Goal: Task Accomplishment & Management: Use online tool/utility

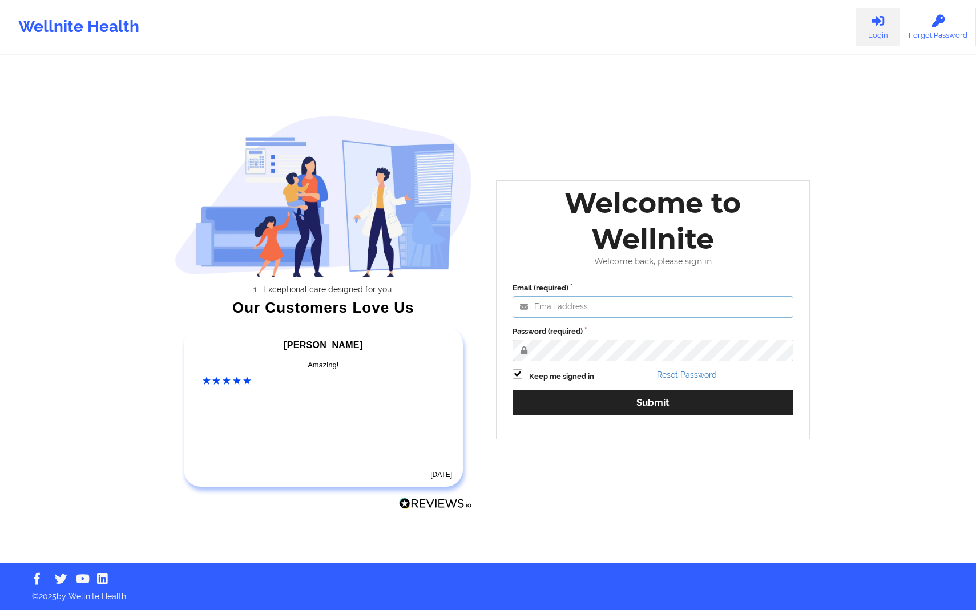
click at [686, 307] on input "Email (required)" at bounding box center [653, 307] width 281 height 22
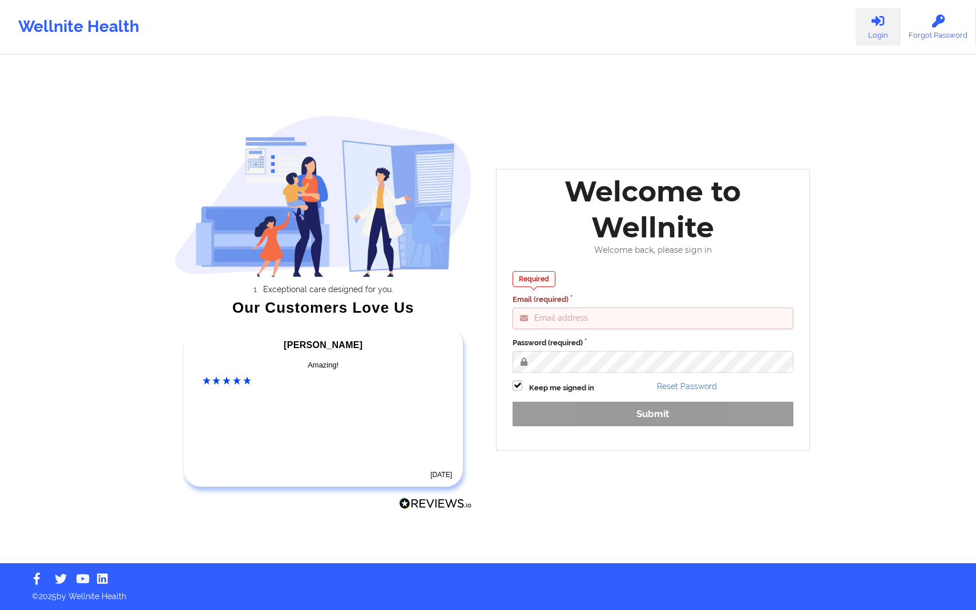
type input "[PERSON_NAME][EMAIL_ADDRESS][DOMAIN_NAME]"
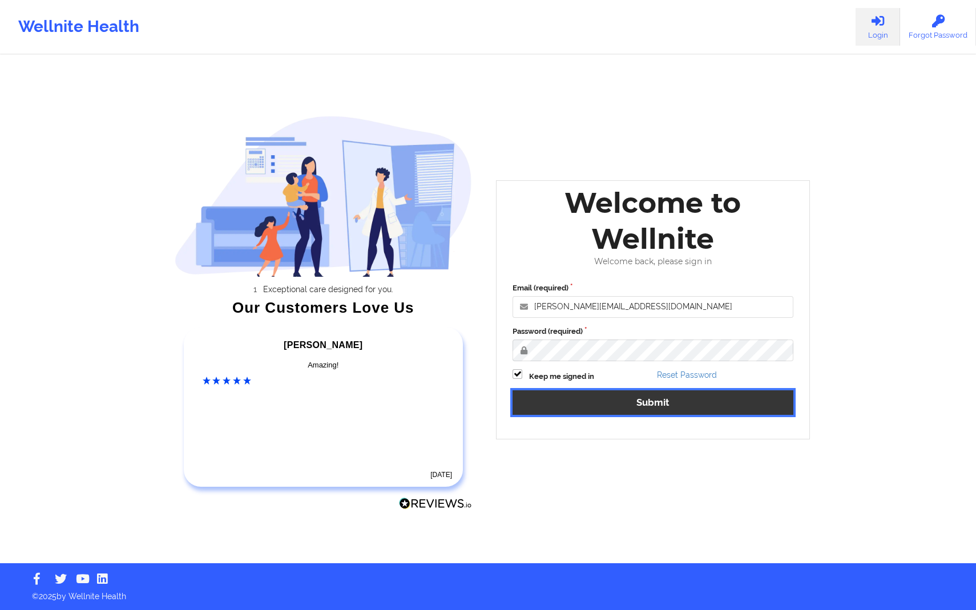
click at [661, 398] on button "Submit" at bounding box center [653, 403] width 281 height 25
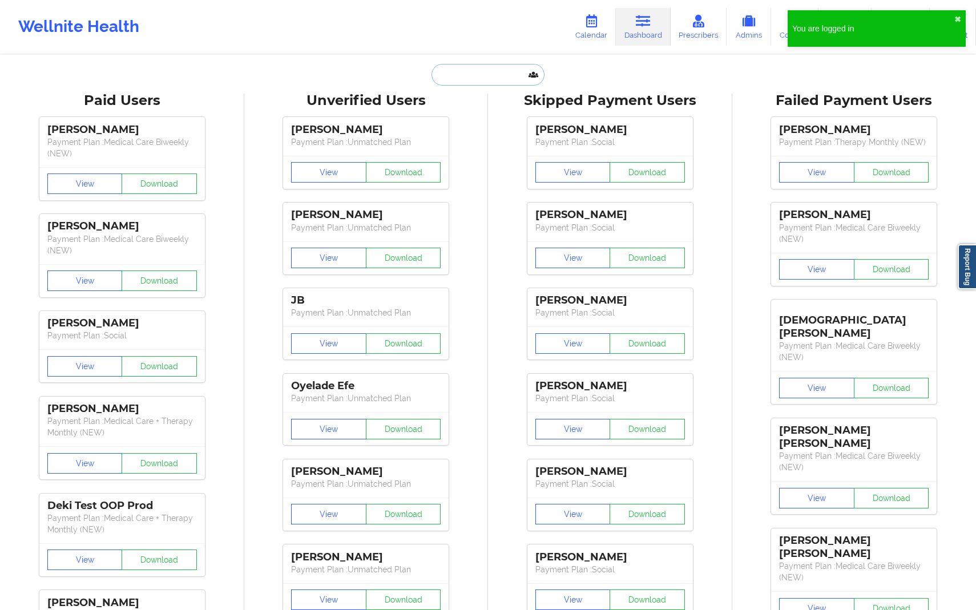
click at [508, 85] on input "text" at bounding box center [488, 75] width 113 height 22
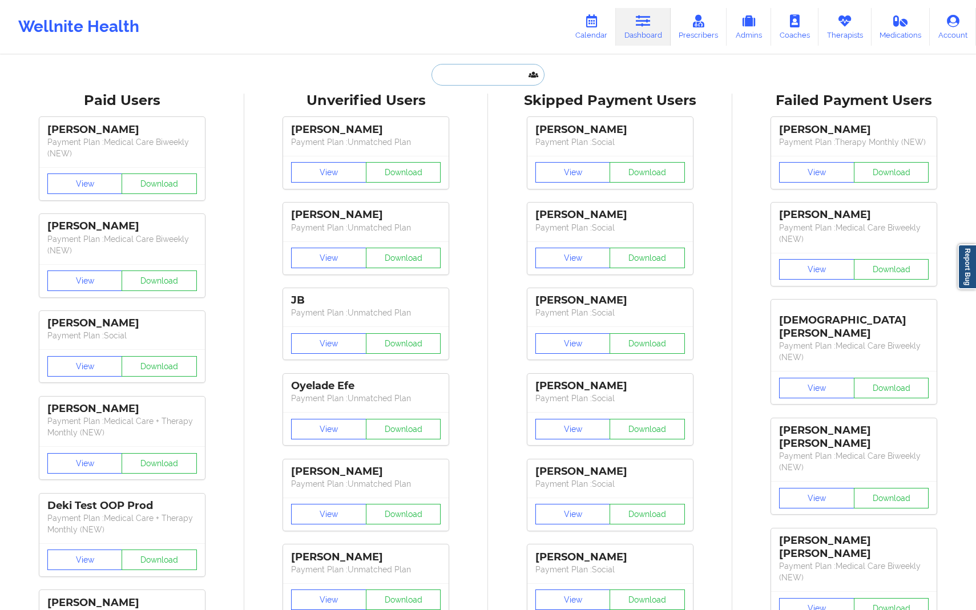
click at [497, 76] on input "text" at bounding box center [488, 75] width 113 height 22
paste input "[EMAIL_ADDRESS][DOMAIN_NAME]"
type input "[EMAIL_ADDRESS][DOMAIN_NAME]"
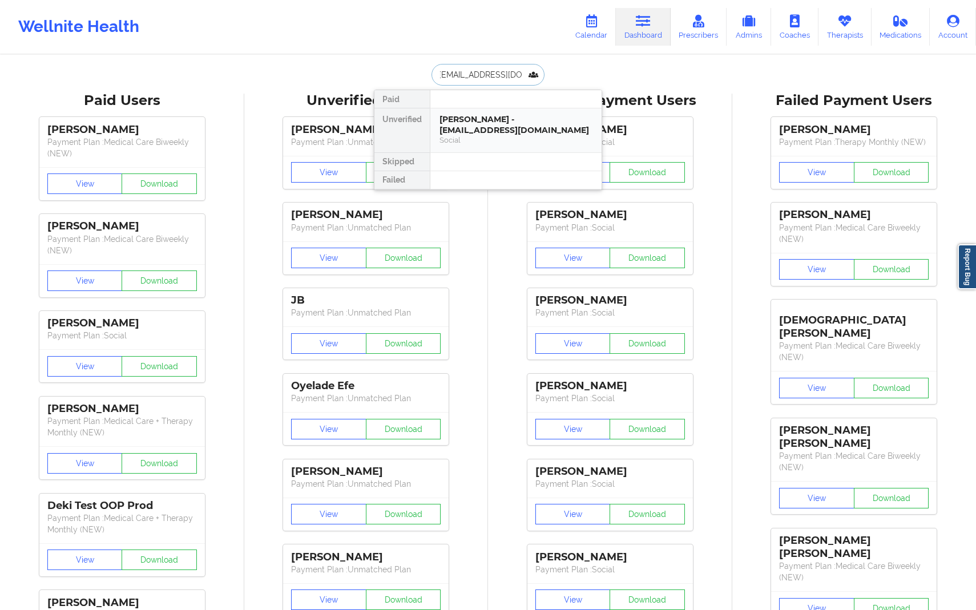
click at [491, 137] on div "Social" at bounding box center [516, 140] width 153 height 10
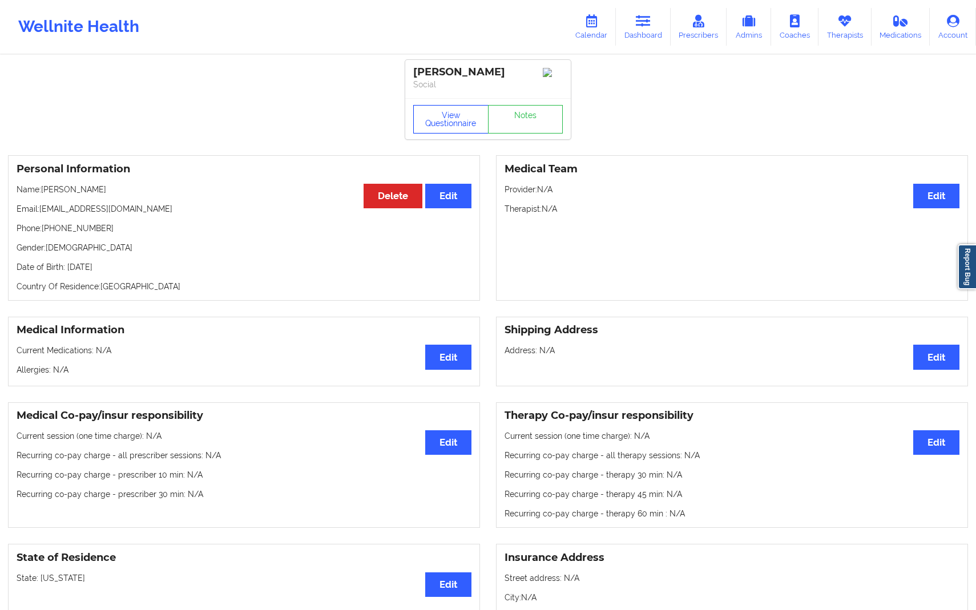
click at [450, 126] on button "View Questionnaire" at bounding box center [450, 119] width 75 height 29
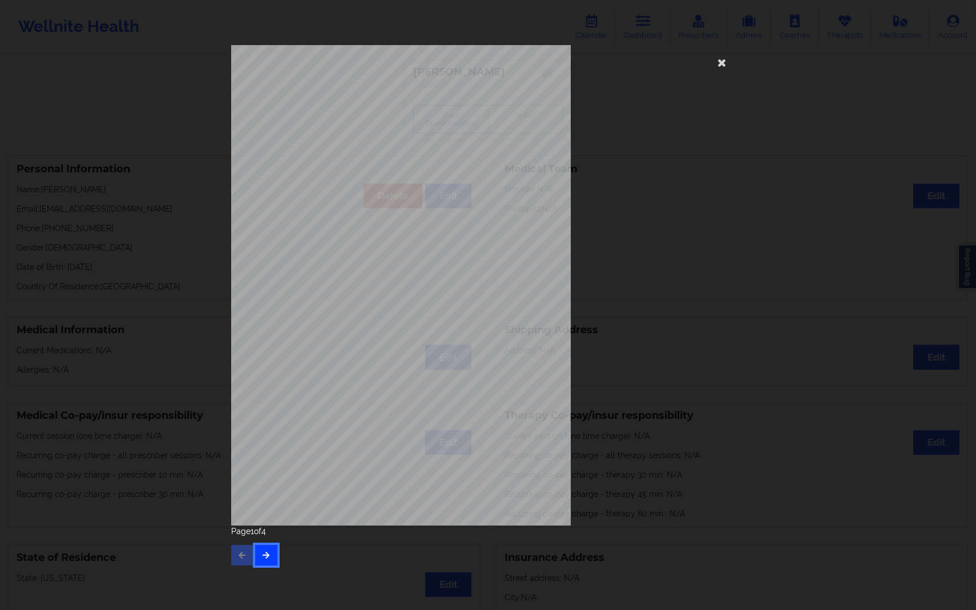
click at [270, 565] on button "button" at bounding box center [266, 555] width 22 height 21
click at [270, 564] on button "button" at bounding box center [266, 555] width 22 height 21
click at [246, 560] on button "button" at bounding box center [242, 555] width 22 height 21
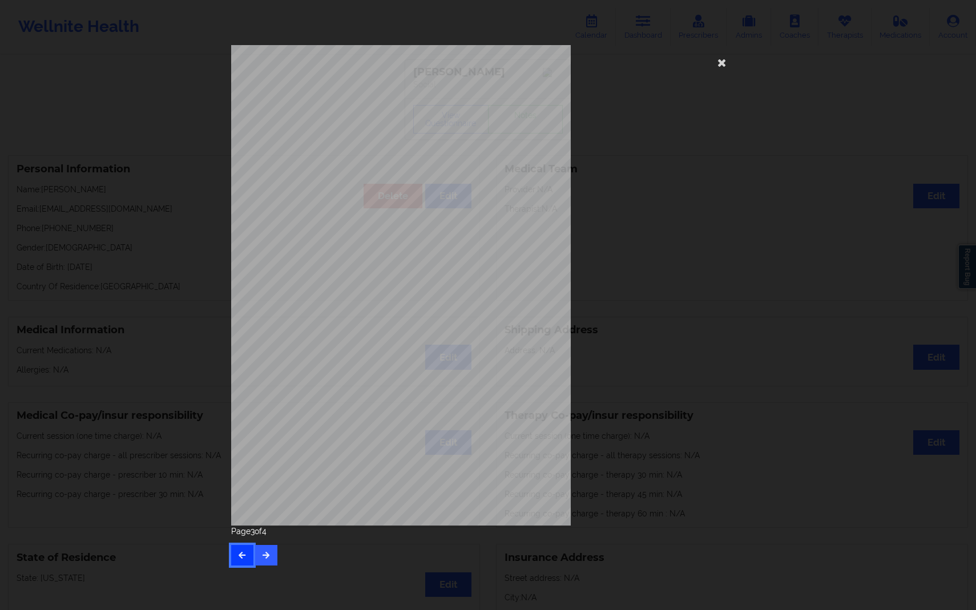
click at [246, 560] on button "button" at bounding box center [242, 555] width 22 height 21
click at [605, 426] on div "[STREET_ADDRESS] What state do you live in ? [US_STATE] Full Name [PERSON_NAME]…" at bounding box center [488, 285] width 514 height 481
click at [725, 69] on icon at bounding box center [722, 62] width 18 height 18
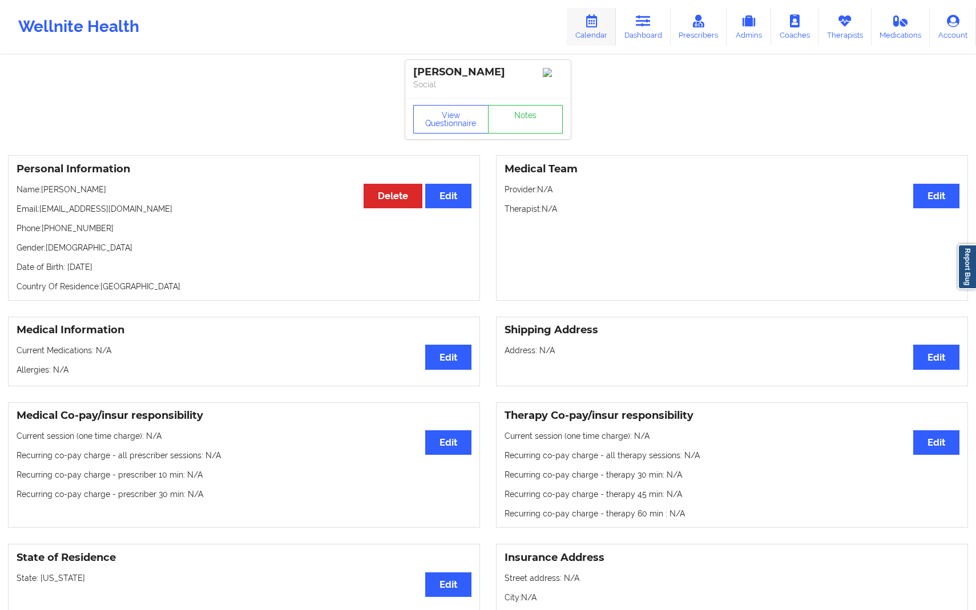
click at [616, 27] on link "Calendar" at bounding box center [591, 27] width 49 height 38
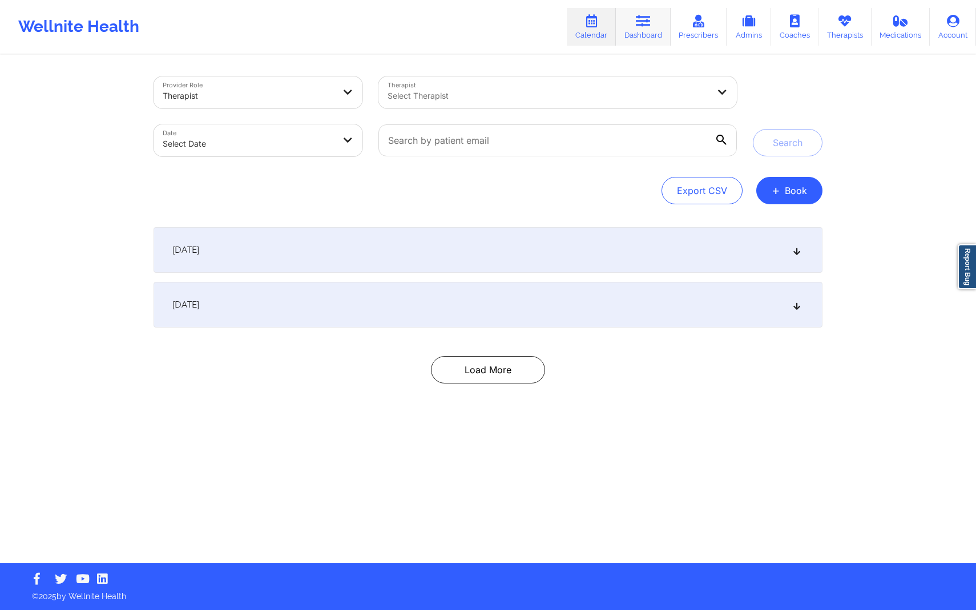
click at [637, 40] on link "Dashboard" at bounding box center [643, 27] width 55 height 38
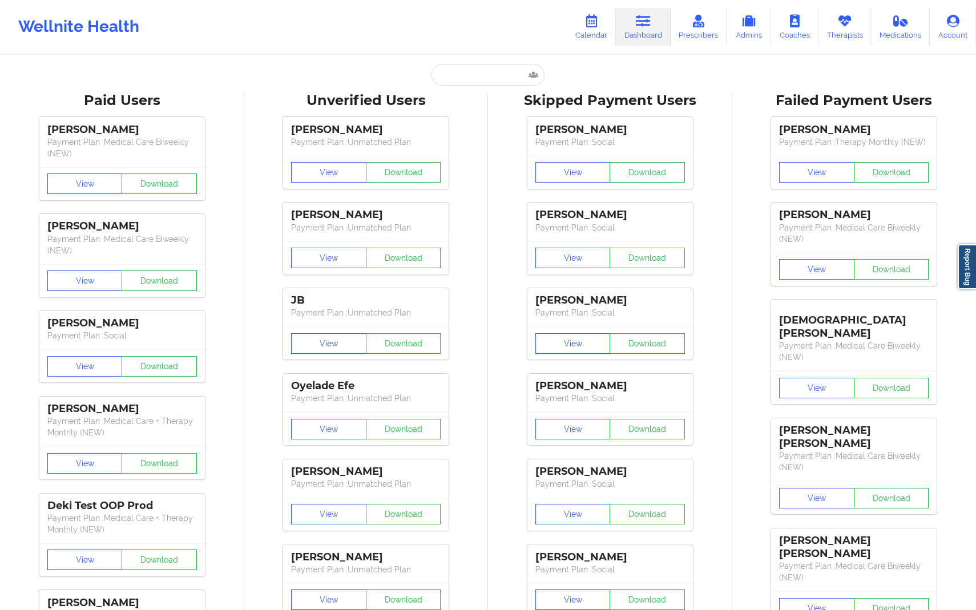
click at [497, 81] on input "text" at bounding box center [488, 75] width 113 height 22
paste input "[EMAIL_ADDRESS][DOMAIN_NAME]"
type input "[EMAIL_ADDRESS][DOMAIN_NAME]"
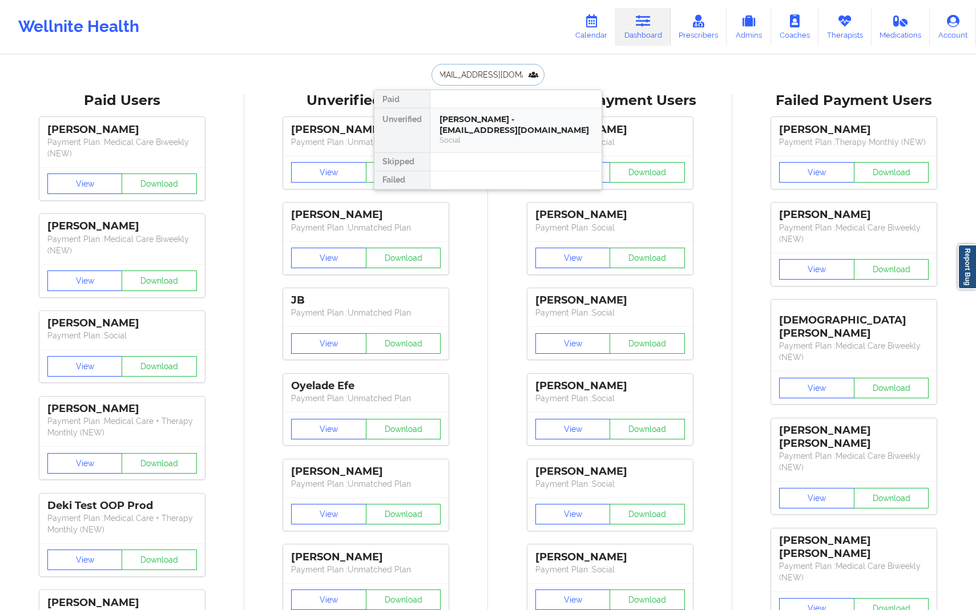
click at [501, 121] on div "[PERSON_NAME] - [EMAIL_ADDRESS][DOMAIN_NAME]" at bounding box center [516, 124] width 153 height 21
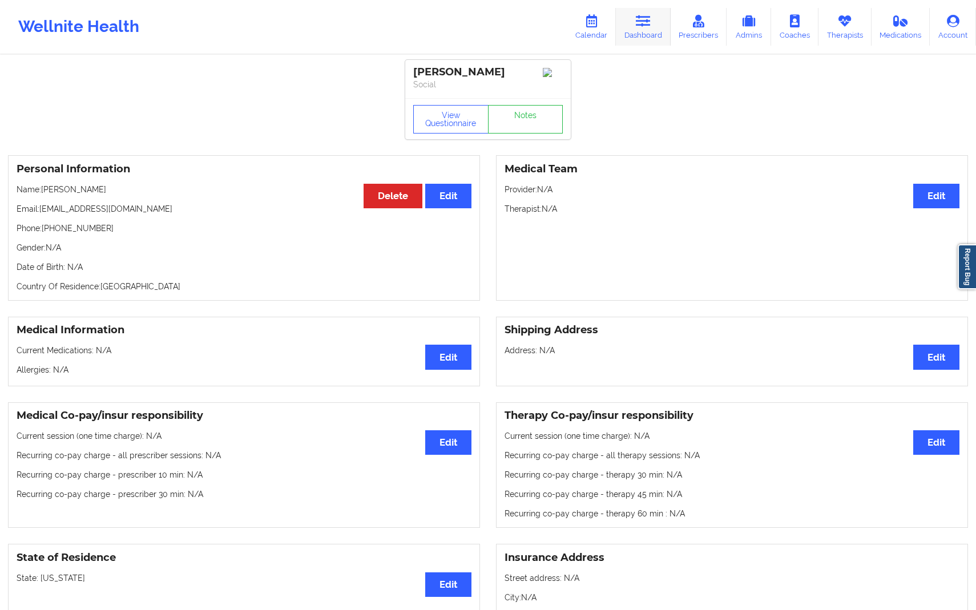
click at [642, 35] on link "Dashboard" at bounding box center [643, 27] width 55 height 38
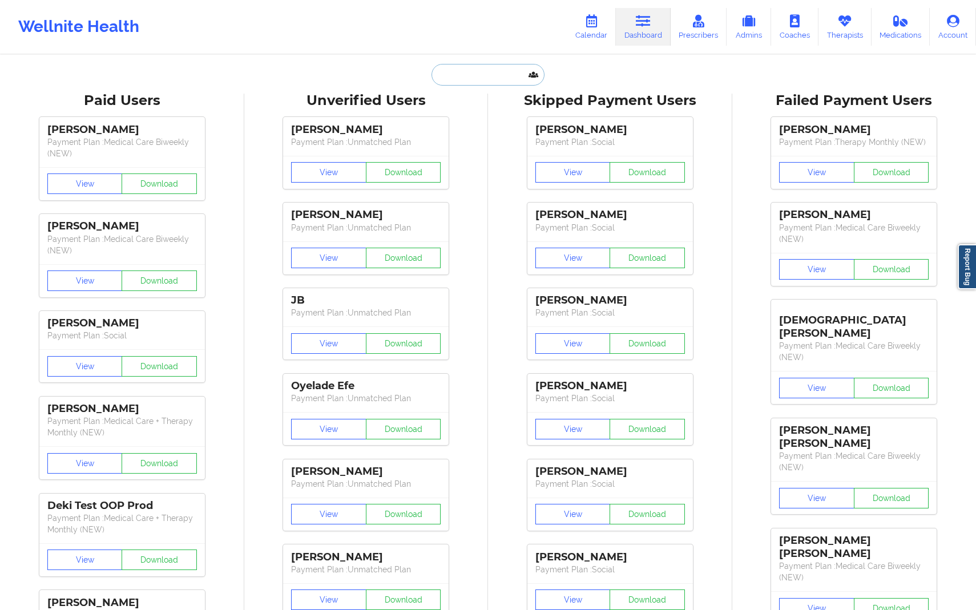
click at [512, 79] on input "text" at bounding box center [488, 75] width 113 height 22
paste input "[EMAIL_ADDRESS][DOMAIN_NAME]"
type input "[EMAIL_ADDRESS][DOMAIN_NAME]"
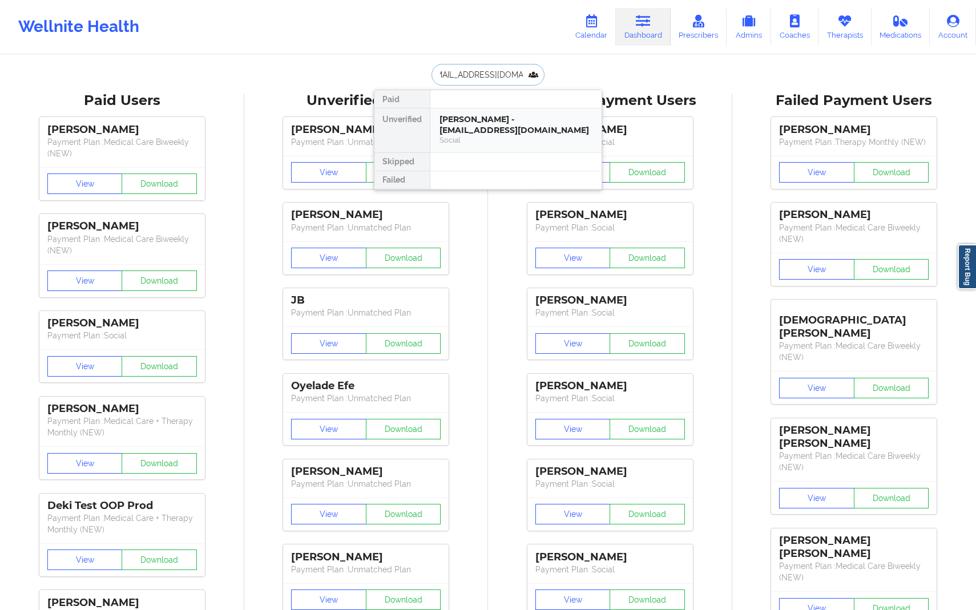
click at [512, 121] on div "[PERSON_NAME] - [EMAIL_ADDRESS][DOMAIN_NAME]" at bounding box center [516, 124] width 153 height 21
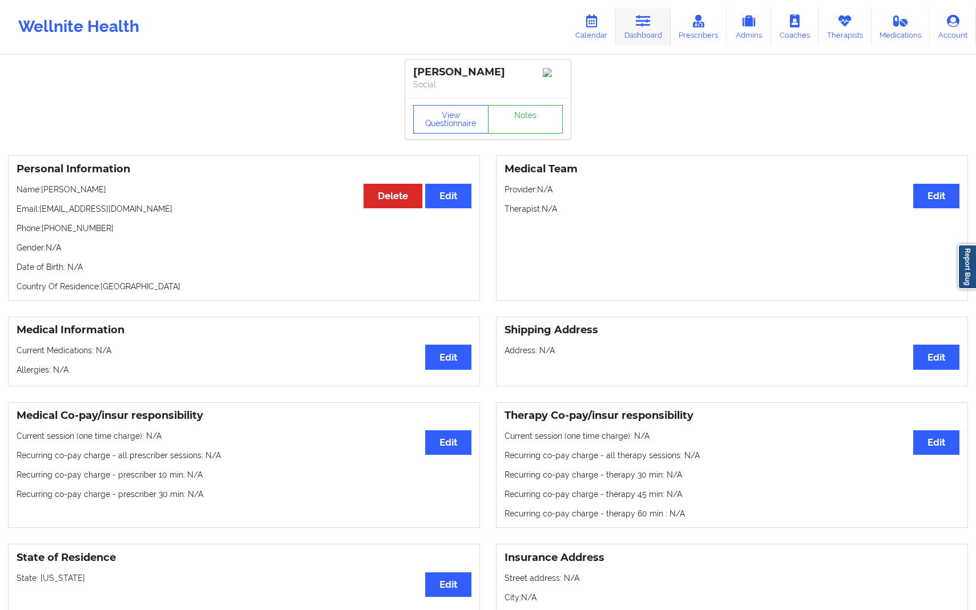
click at [643, 41] on link "Dashboard" at bounding box center [643, 27] width 55 height 38
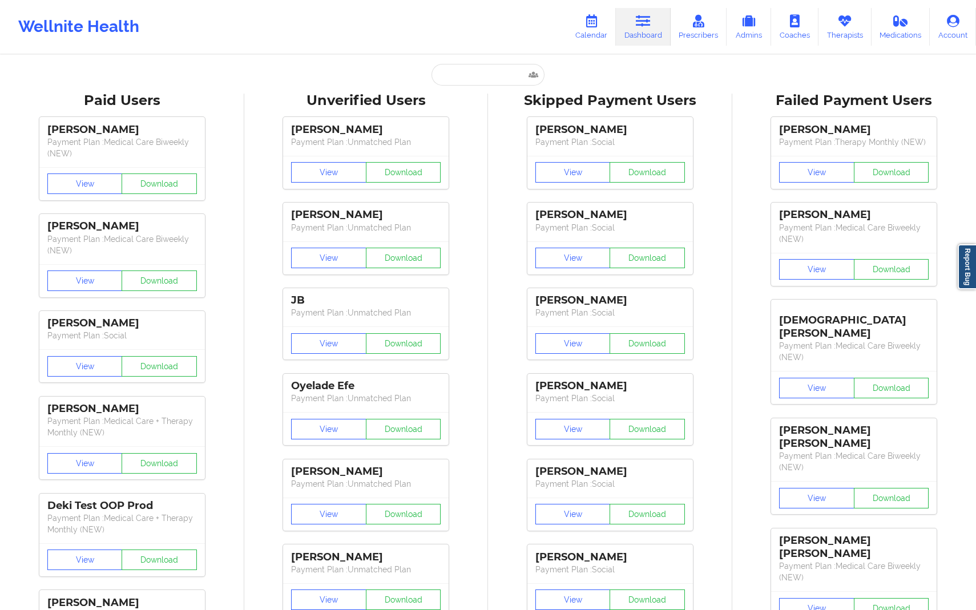
click at [459, 77] on input "text" at bounding box center [488, 75] width 113 height 22
paste input "[PERSON_NAME][EMAIL_ADDRESS][PERSON_NAME][PERSON_NAME][DOMAIN_NAME]"
type input "[PERSON_NAME][EMAIL_ADDRESS][PERSON_NAME][PERSON_NAME][DOMAIN_NAME]"
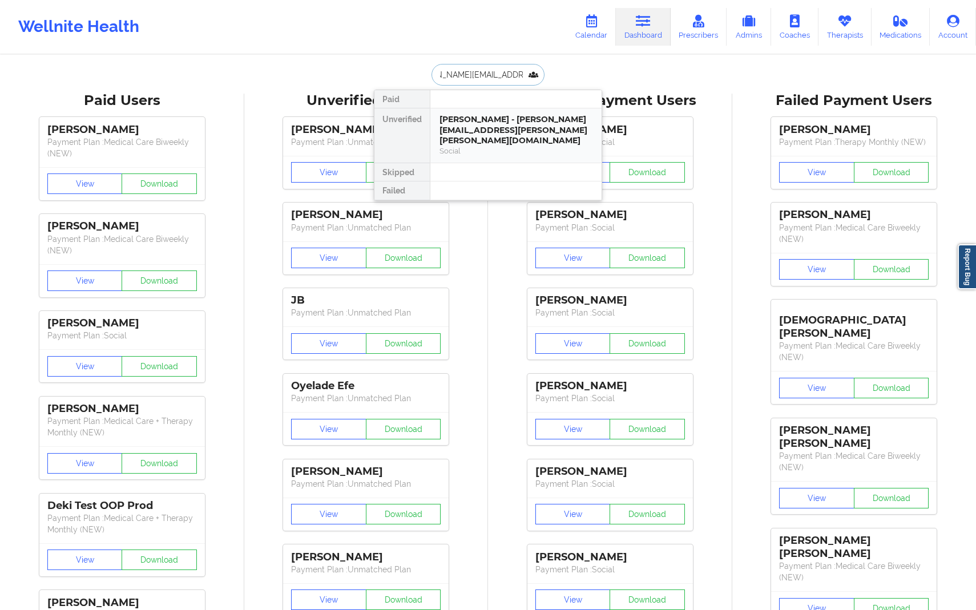
click at [496, 135] on div "[PERSON_NAME] - [PERSON_NAME][EMAIL_ADDRESS][PERSON_NAME][PERSON_NAME][DOMAIN_N…" at bounding box center [516, 130] width 153 height 32
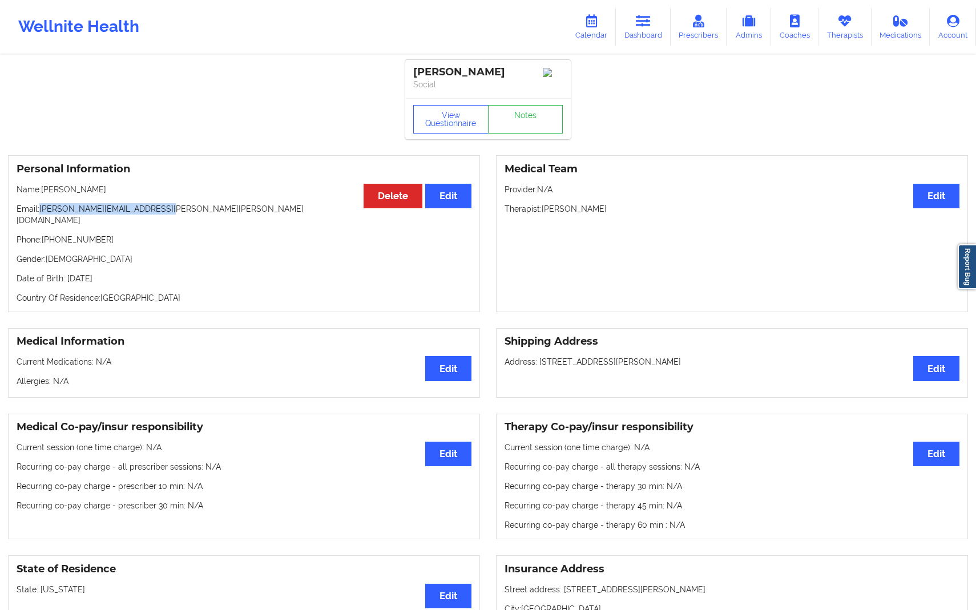
drag, startPoint x: 42, startPoint y: 212, endPoint x: 175, endPoint y: 212, distance: 133.6
click at [175, 212] on p "Email: [PERSON_NAME][EMAIL_ADDRESS][PERSON_NAME][PERSON_NAME][DOMAIN_NAME]" at bounding box center [244, 214] width 455 height 23
copy p "[PERSON_NAME][EMAIL_ADDRESS][PERSON_NAME][PERSON_NAME][DOMAIN_NAME]"
